Goal: Task Accomplishment & Management: Use online tool/utility

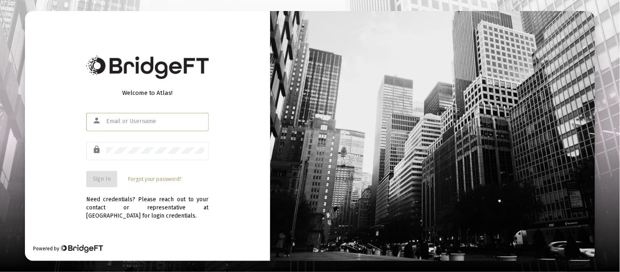
click at [108, 117] on div at bounding box center [155, 121] width 98 height 20
type input "[EMAIL_ADDRESS][DOMAIN_NAME]"
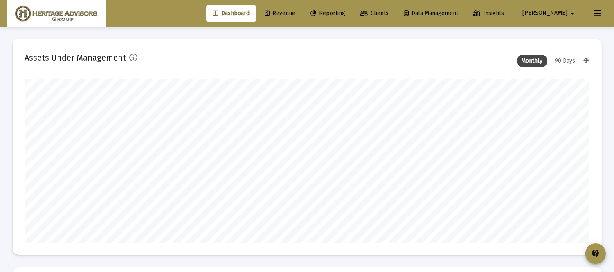
scroll to position [164, 303]
type input "[DATE]"
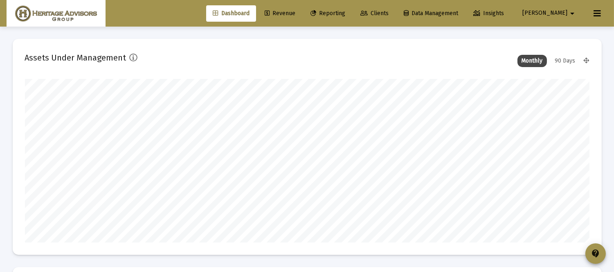
click at [338, 11] on span "Reporting" at bounding box center [327, 13] width 35 height 7
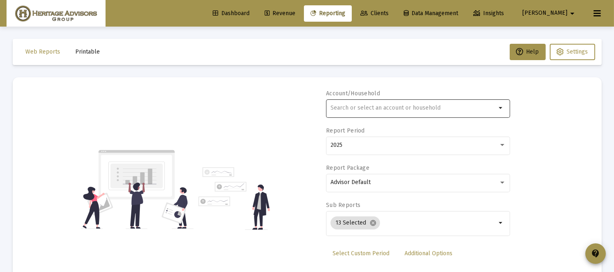
click at [346, 103] on div at bounding box center [413, 108] width 166 height 20
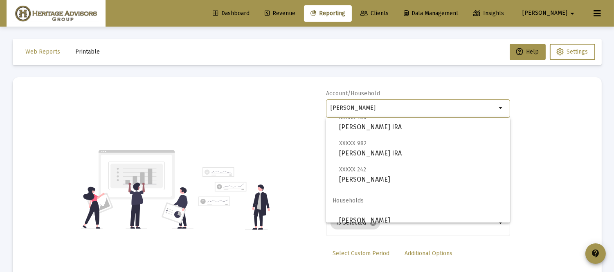
scroll to position [59, 0]
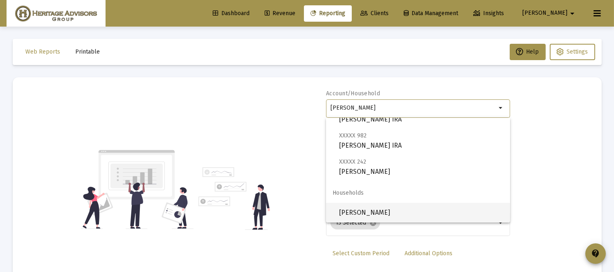
click at [419, 206] on span "[PERSON_NAME]" at bounding box center [421, 213] width 164 height 20
type input "[PERSON_NAME]"
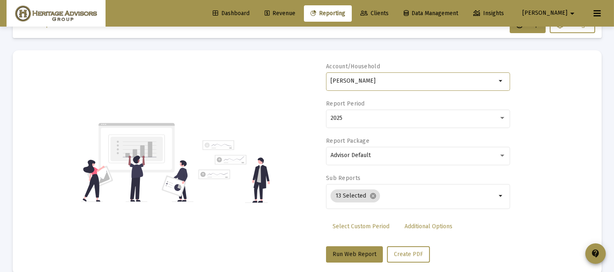
scroll to position [42, 0]
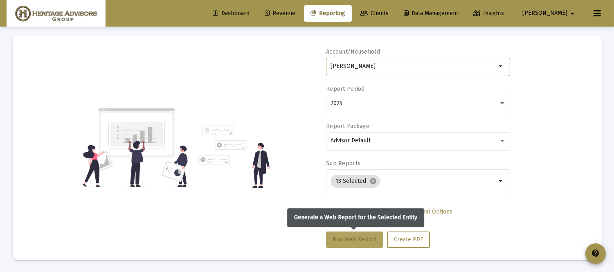
click at [356, 243] on button "Run Web Report" at bounding box center [354, 239] width 57 height 16
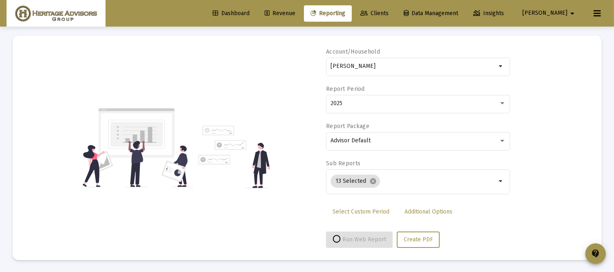
select select "View all"
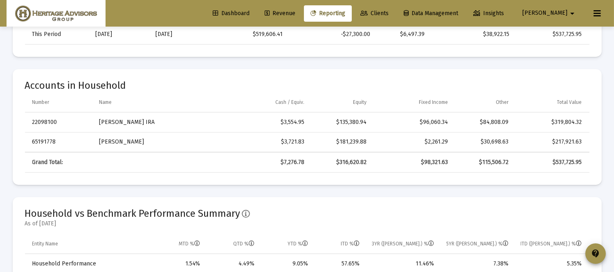
scroll to position [347, 0]
